Goal: Transaction & Acquisition: Purchase product/service

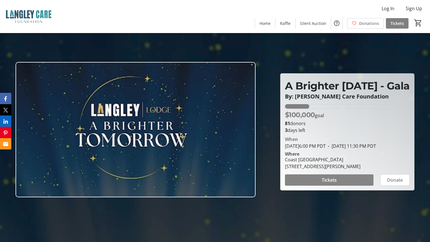
click at [329, 183] on span "Tickets" at bounding box center [329, 179] width 15 height 7
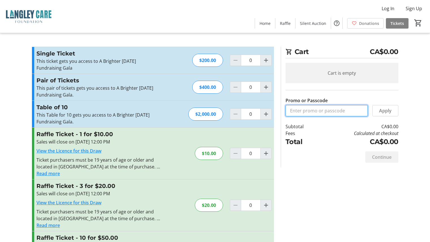
click at [329, 111] on input "Promo or Passcode" at bounding box center [326, 110] width 82 height 11
type input "OES2025"
click at [383, 107] on span "Apply" at bounding box center [385, 110] width 12 height 7
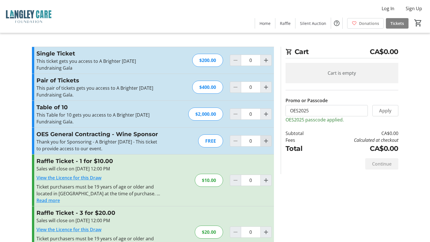
click at [269, 143] on span "Increment by one" at bounding box center [266, 140] width 11 height 11
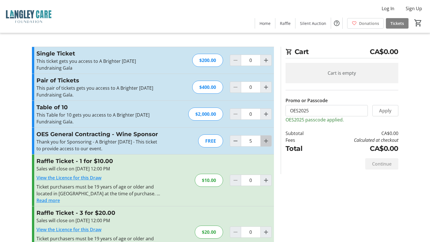
click at [269, 143] on span "Increment by one" at bounding box center [266, 140] width 11 height 11
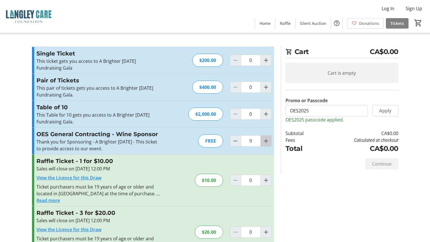
type input "10"
